Goal: Information Seeking & Learning: Obtain resource

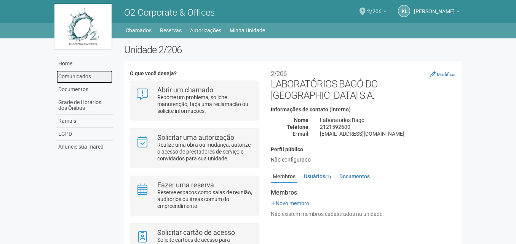
click at [76, 76] on link "Comunicados" at bounding box center [84, 76] width 56 height 13
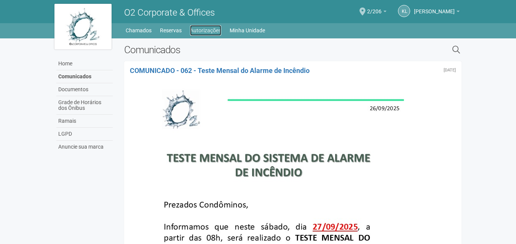
click at [210, 27] on link "Autorizações" at bounding box center [205, 30] width 31 height 11
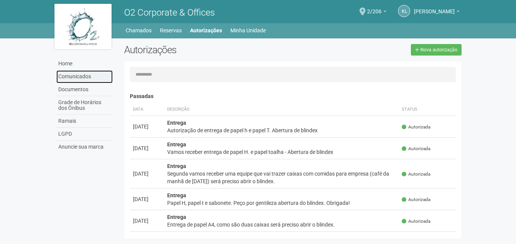
click at [81, 76] on link "Comunicados" at bounding box center [84, 76] width 56 height 13
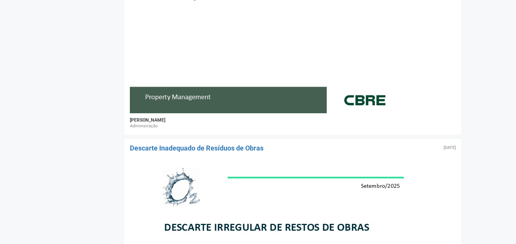
scroll to position [533, 0]
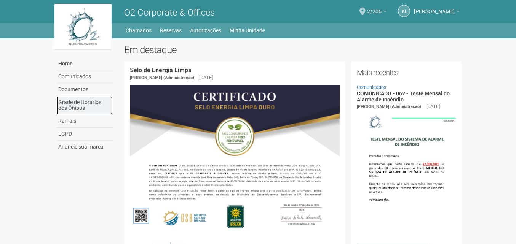
click at [74, 106] on link "Grade de Horários dos Ônibus" at bounding box center [84, 105] width 56 height 19
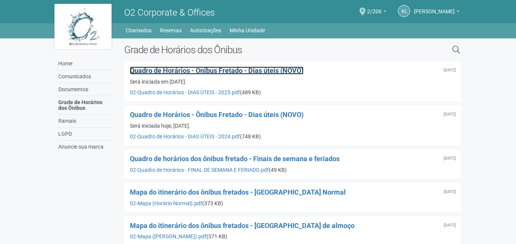
click at [188, 70] on span "Quadro de Horários - Ônibus Fretado - Dias úteis (NOVO)" at bounding box center [217, 71] width 174 height 8
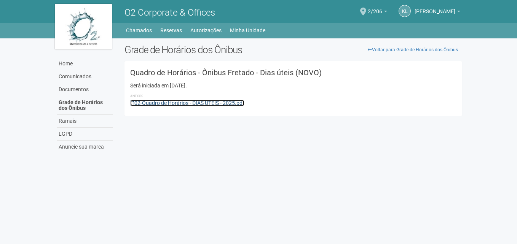
click at [185, 103] on link "02-Quadro de Horários - DIAS ÚTEIS - 2025.pdf" at bounding box center [187, 103] width 114 height 6
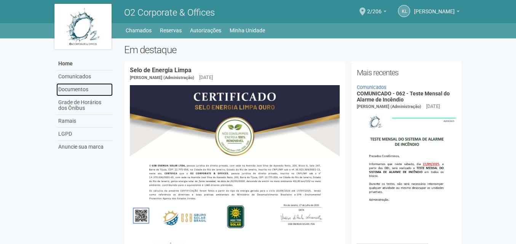
click at [77, 92] on link "Documentos" at bounding box center [84, 89] width 56 height 13
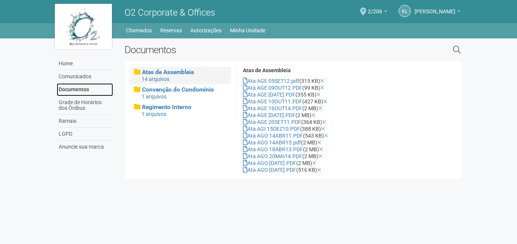
click at [72, 91] on link "Documentos" at bounding box center [85, 89] width 56 height 13
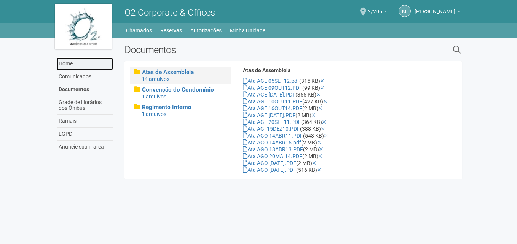
click at [72, 69] on link "Home" at bounding box center [85, 63] width 56 height 13
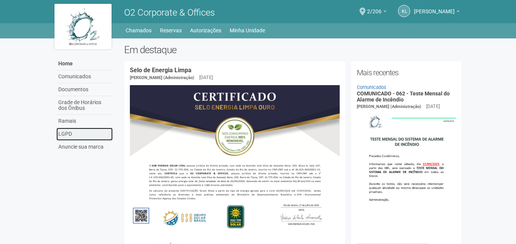
click at [71, 136] on link "LGPD" at bounding box center [84, 134] width 56 height 13
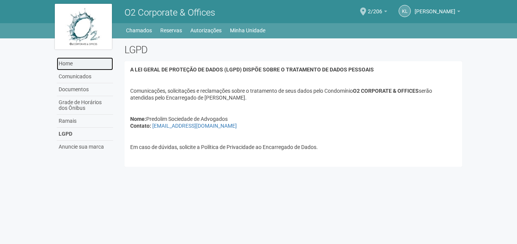
click at [65, 67] on link "Home" at bounding box center [85, 63] width 56 height 13
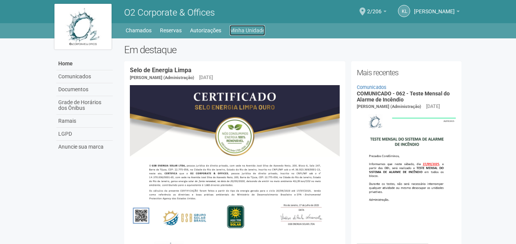
click at [244, 33] on link "Minha Unidade" at bounding box center [247, 30] width 35 height 11
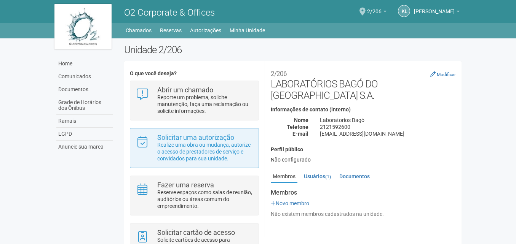
scroll to position [38, 0]
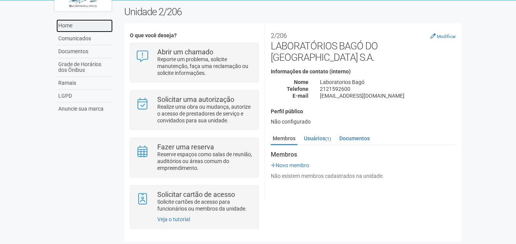
click at [69, 28] on link "Home" at bounding box center [84, 25] width 56 height 13
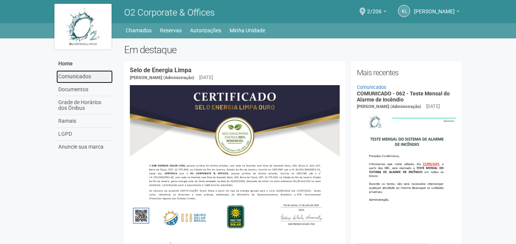
click at [67, 76] on link "Comunicados" at bounding box center [84, 76] width 56 height 13
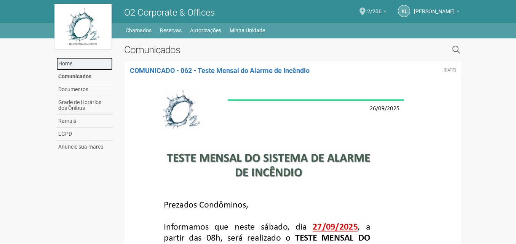
click at [68, 61] on link "Home" at bounding box center [84, 63] width 56 height 13
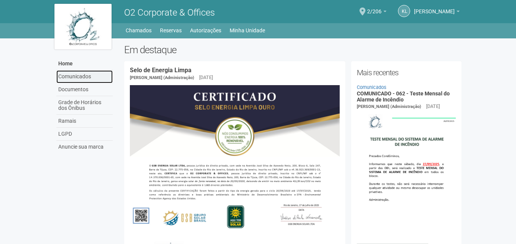
click at [65, 73] on link "Comunicados" at bounding box center [84, 76] width 56 height 13
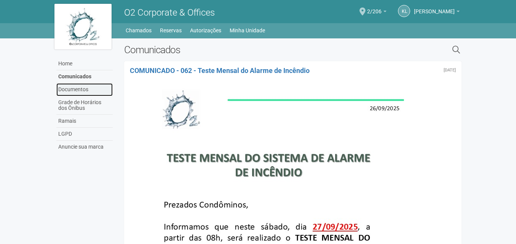
click at [64, 91] on link "Documentos" at bounding box center [84, 89] width 56 height 13
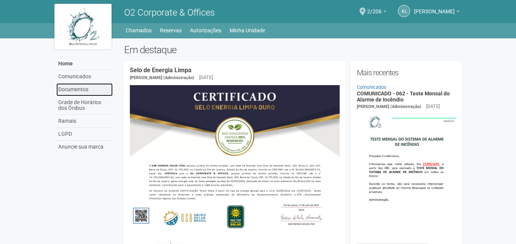
click at [71, 91] on link "Documentos" at bounding box center [84, 89] width 56 height 13
click at [146, 30] on link "Chamados" at bounding box center [139, 30] width 26 height 11
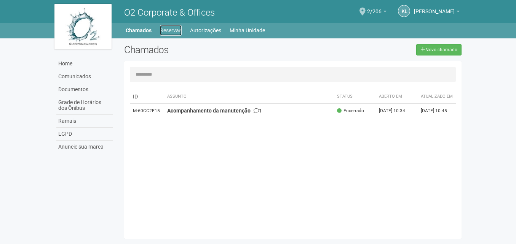
click at [164, 30] on link "Reservas" at bounding box center [171, 30] width 22 height 11
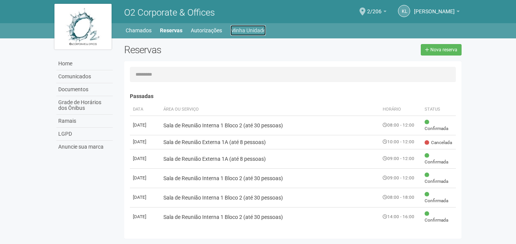
click at [238, 29] on link "Minha Unidade" at bounding box center [247, 30] width 35 height 11
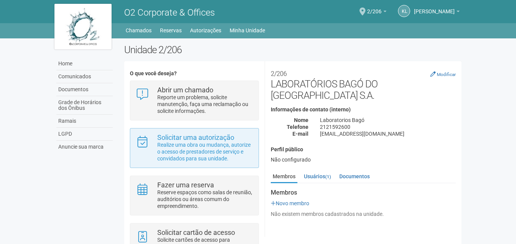
scroll to position [38, 0]
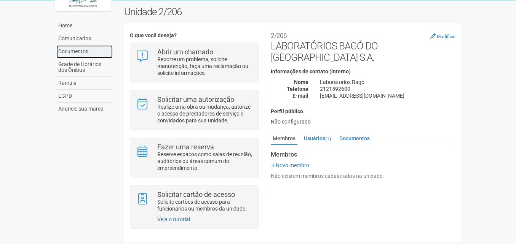
click at [78, 48] on link "Documentos" at bounding box center [84, 51] width 56 height 13
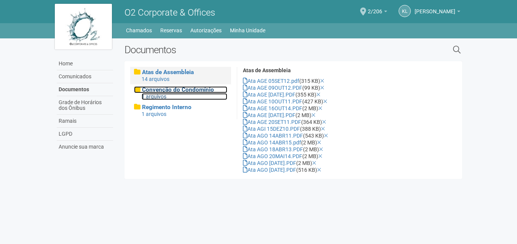
click at [145, 94] on div "1 arquivos" at bounding box center [185, 96] width 86 height 7
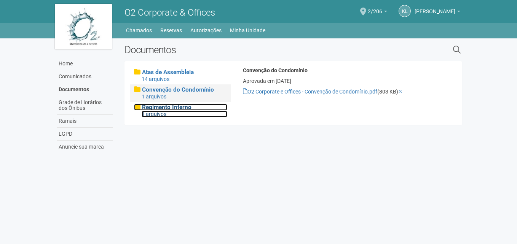
click at [185, 109] on span "Regimento Interno" at bounding box center [166, 107] width 49 height 7
click at [163, 105] on span "Regimento Interno" at bounding box center [166, 107] width 49 height 7
